Goal: Information Seeking & Learning: Check status

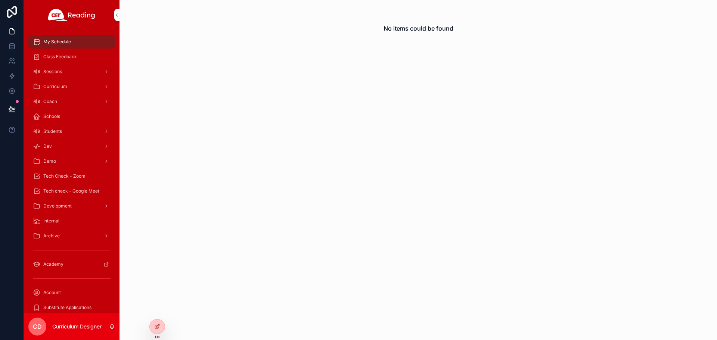
click at [0, 0] on icon at bounding box center [0, 0] width 0 height 0
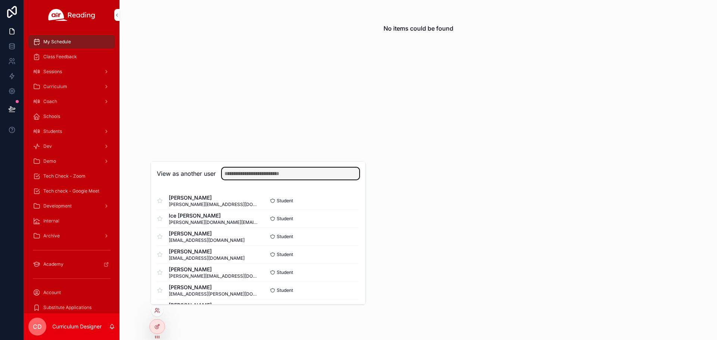
click at [231, 173] on input "text" at bounding box center [290, 174] width 137 height 12
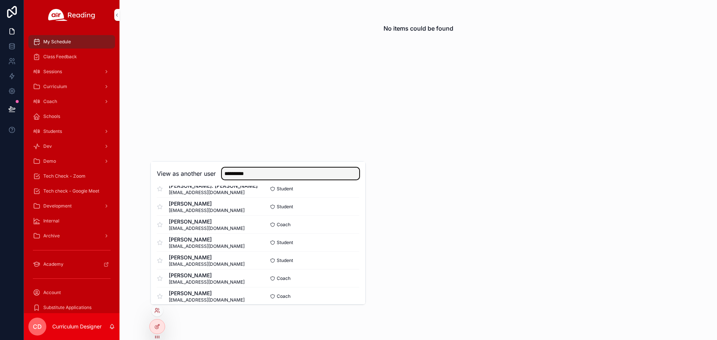
type input "**********"
click at [0, 0] on button "Select" at bounding box center [0, 0] width 0 height 0
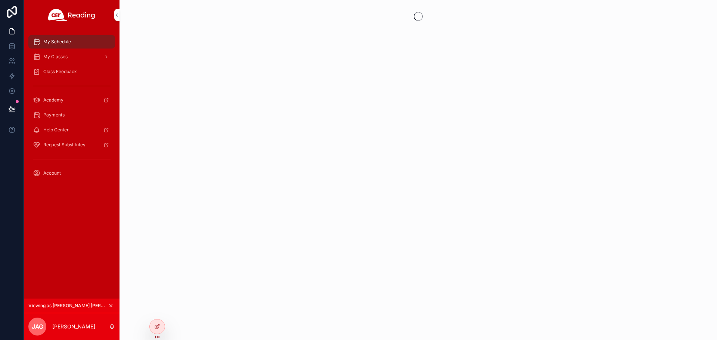
click at [58, 73] on span "Class Feedback" at bounding box center [60, 72] width 34 height 6
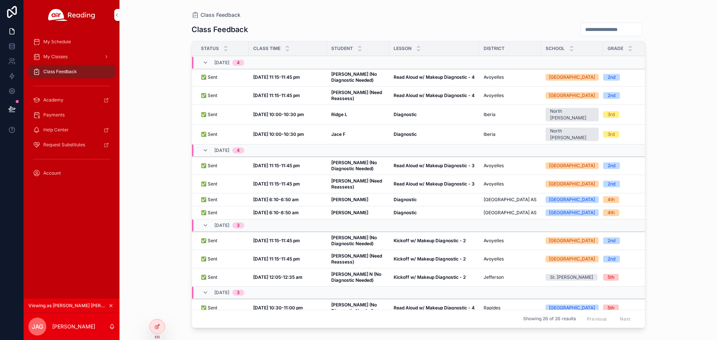
click at [349, 178] on strong "Colton M (Need Reassess)" at bounding box center [357, 184] width 52 height 12
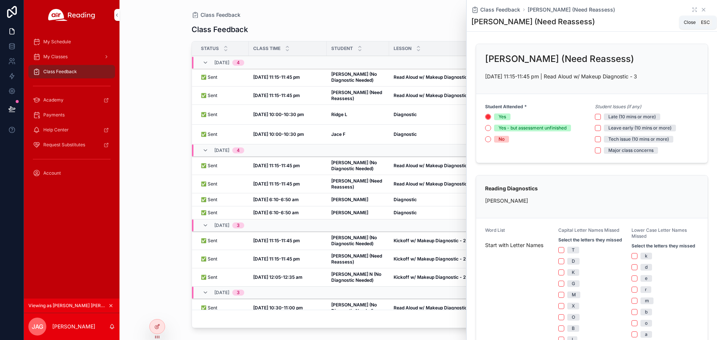
click at [700, 9] on icon "scrollable content" at bounding box center [703, 10] width 6 height 6
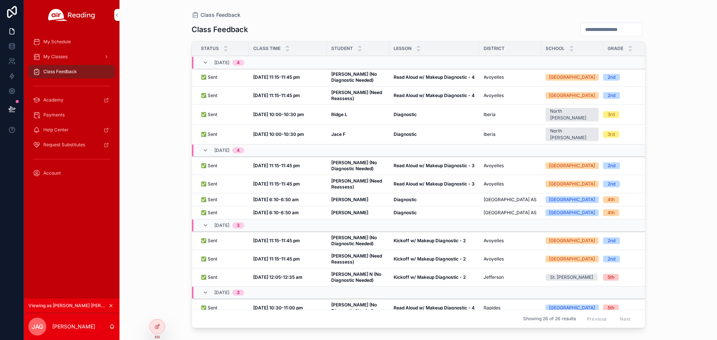
click at [336, 97] on strong "Colton M (Need Reassess)" at bounding box center [357, 96] width 52 height 12
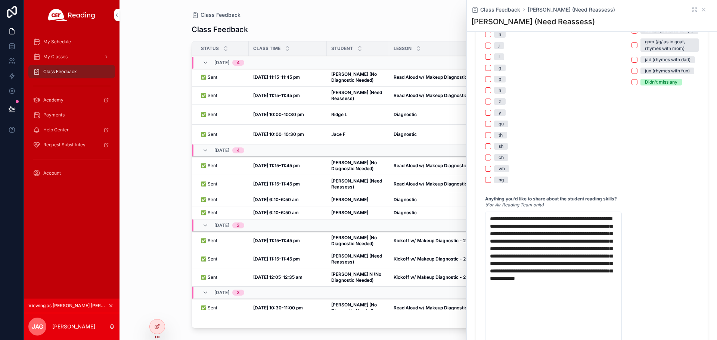
scroll to position [774, 0]
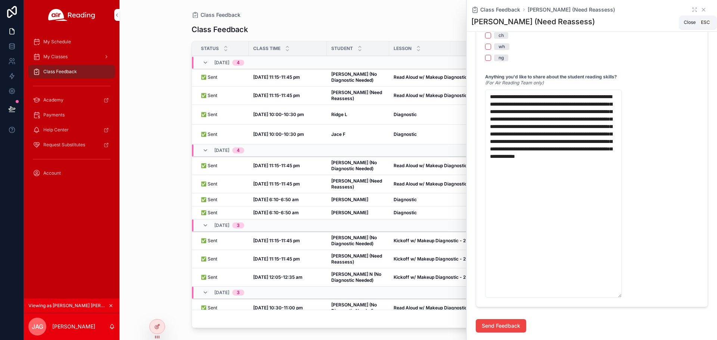
click at [700, 8] on icon "scrollable content" at bounding box center [703, 10] width 6 height 6
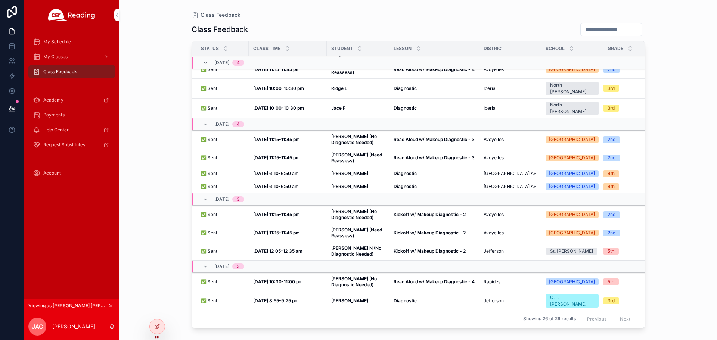
scroll to position [37, 0]
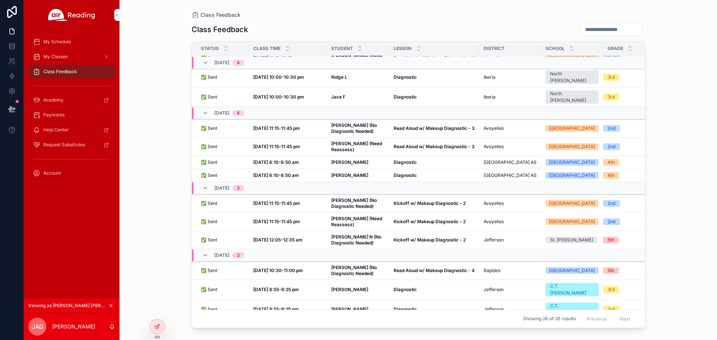
click at [344, 217] on strong "Colton M (Need Reassess)" at bounding box center [357, 222] width 52 height 12
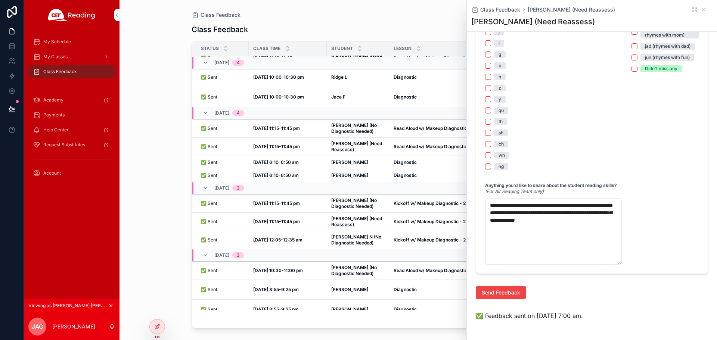
scroll to position [668, 0]
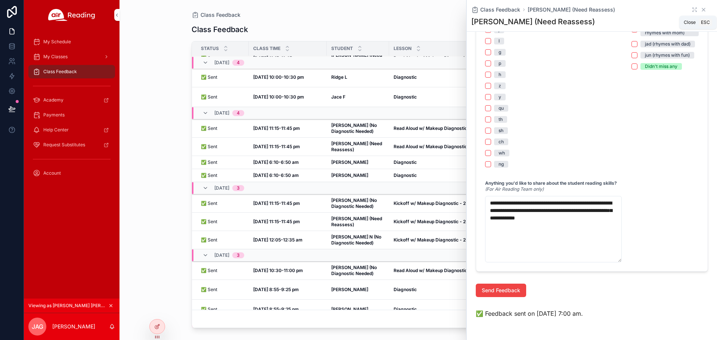
click at [700, 10] on icon "scrollable content" at bounding box center [703, 10] width 6 height 6
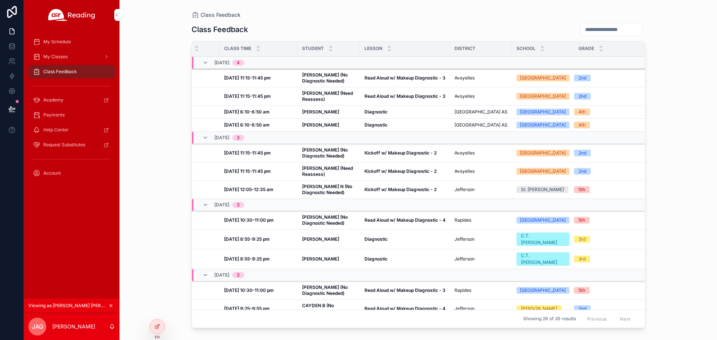
scroll to position [75, 29]
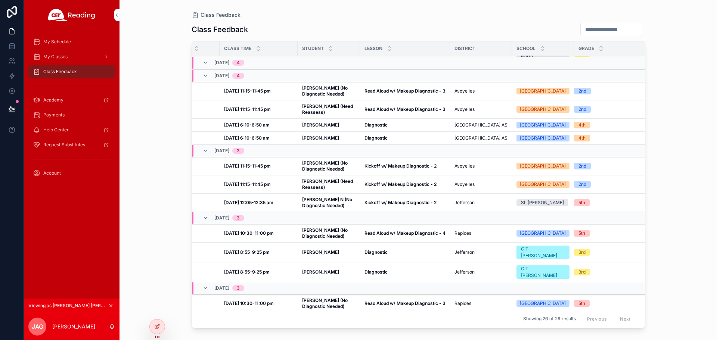
click at [311, 179] on span "Colton M (Need Reassess)" at bounding box center [328, 184] width 53 height 12
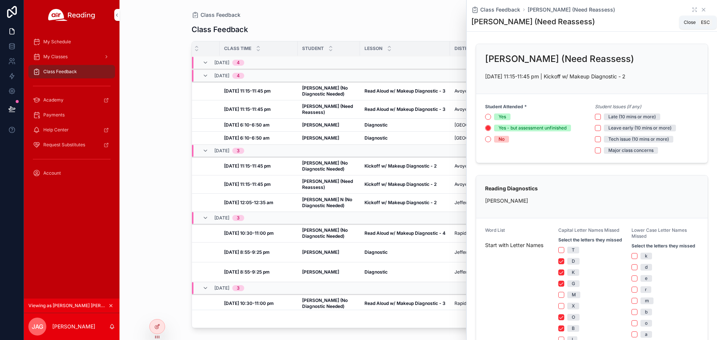
click at [702, 10] on icon "scrollable content" at bounding box center [703, 9] width 3 height 3
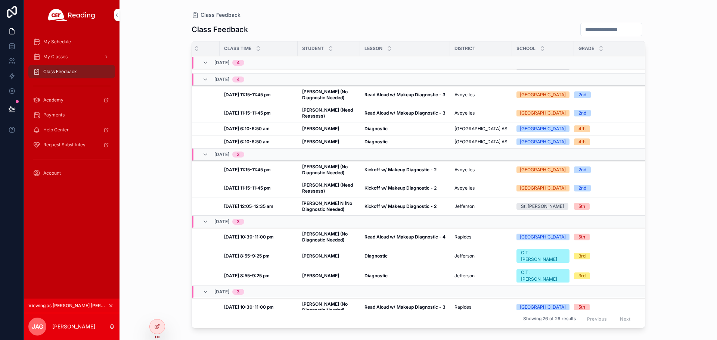
scroll to position [71, 29]
click at [383, 189] on td "Kickoff w/ Makeup Diagnostic - 2 Kickoff w/ Makeup Diagnostic - 2" at bounding box center [405, 189] width 90 height 18
click at [318, 183] on strong "Colton M (Need Reassess)" at bounding box center [328, 189] width 52 height 12
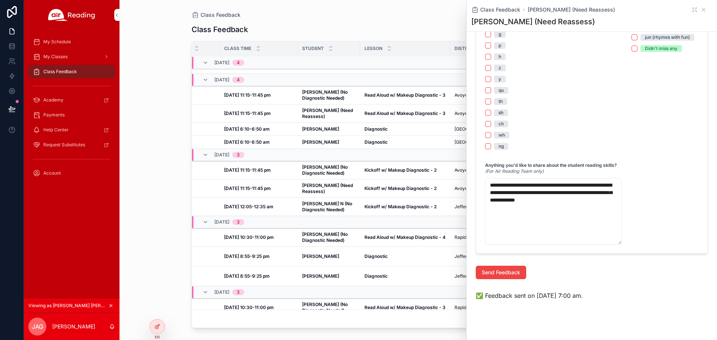
scroll to position [702, 0]
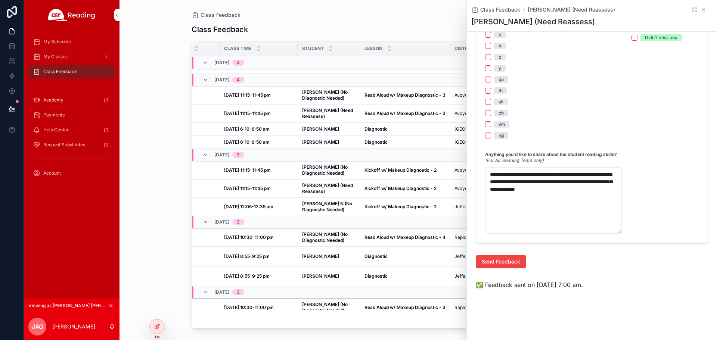
click at [700, 10] on icon "scrollable content" at bounding box center [703, 10] width 6 height 6
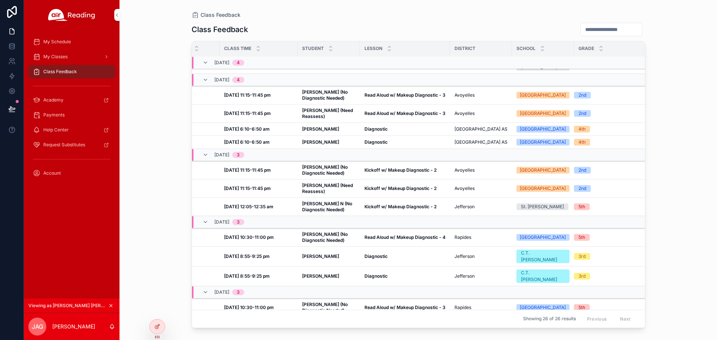
click at [317, 108] on strong "Colton M (Need Reassess)" at bounding box center [328, 114] width 52 height 12
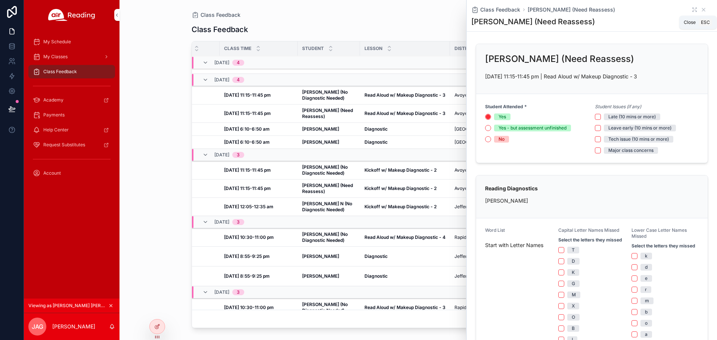
click at [700, 9] on icon "scrollable content" at bounding box center [703, 10] width 6 height 6
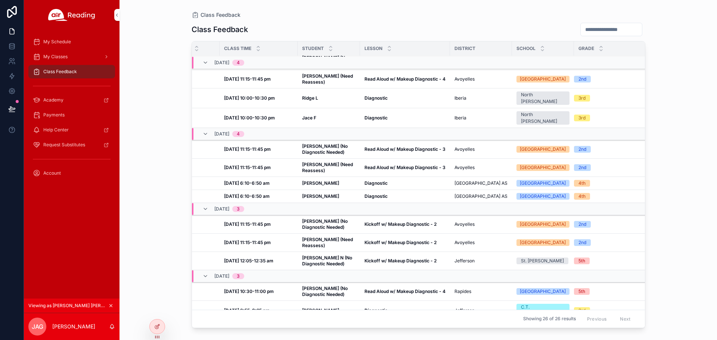
scroll to position [0, 29]
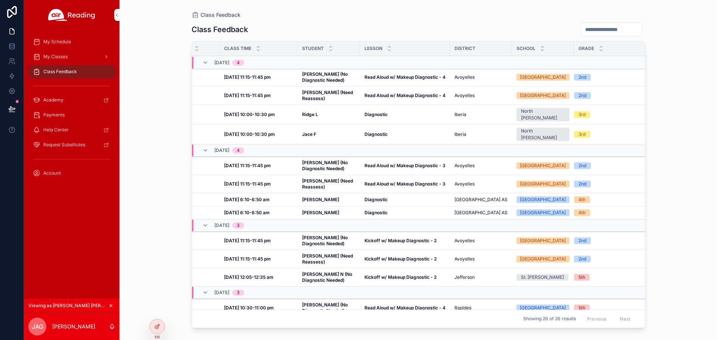
click at [314, 94] on strong "Colton M (Need Reassess)" at bounding box center [328, 96] width 52 height 12
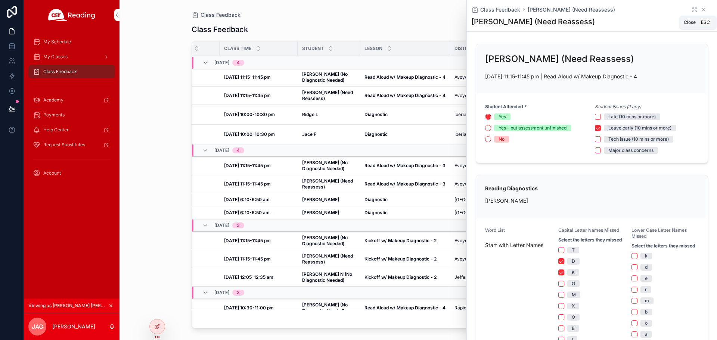
click at [700, 9] on icon "scrollable content" at bounding box center [703, 10] width 6 height 6
